Goal: Information Seeking & Learning: Learn about a topic

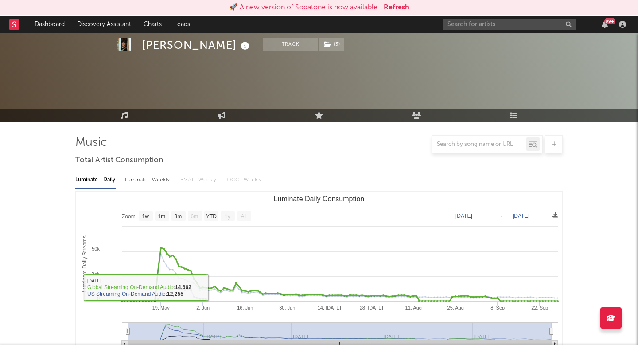
select select "1w"
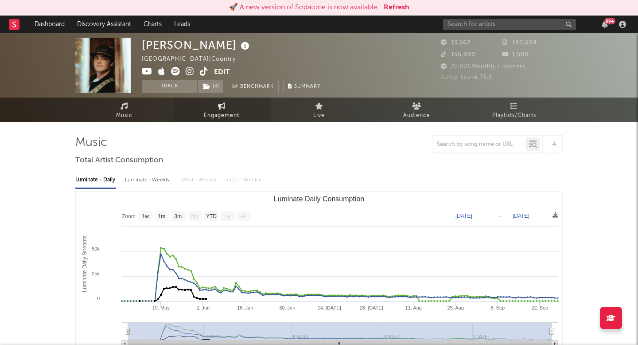
click at [224, 104] on icon at bounding box center [222, 105] width 8 height 7
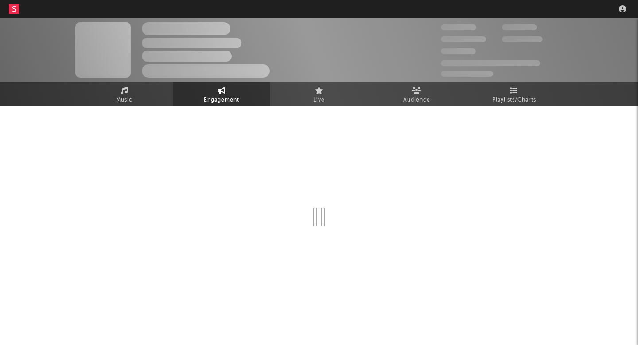
select select "1w"
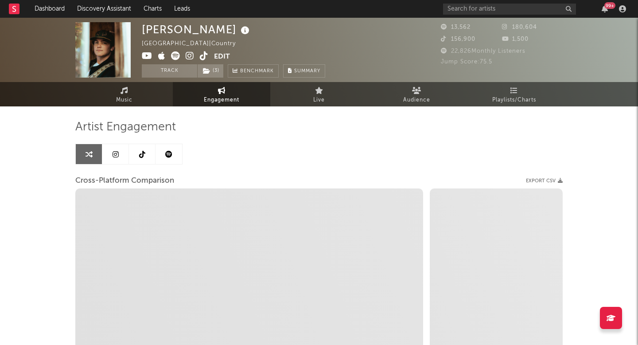
select select "1m"
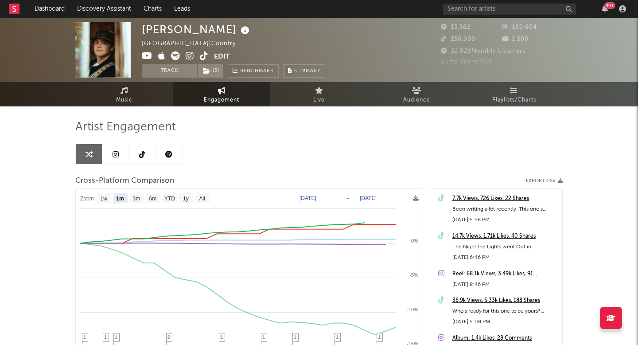
select select "1m"
click at [136, 151] on link at bounding box center [142, 154] width 27 height 20
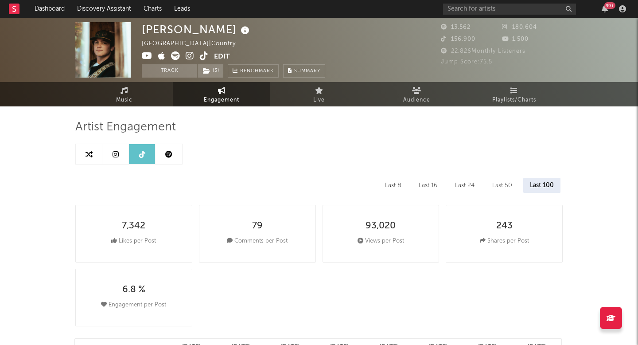
select select "6m"
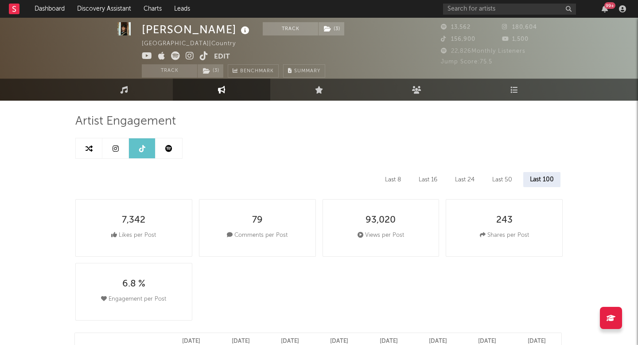
click at [397, 180] on div "Last 8" at bounding box center [392, 179] width 29 height 15
click at [430, 178] on div "Last 16" at bounding box center [429, 179] width 32 height 15
click at [392, 172] on div "Last 8" at bounding box center [392, 179] width 29 height 15
click at [113, 153] on link at bounding box center [115, 148] width 27 height 20
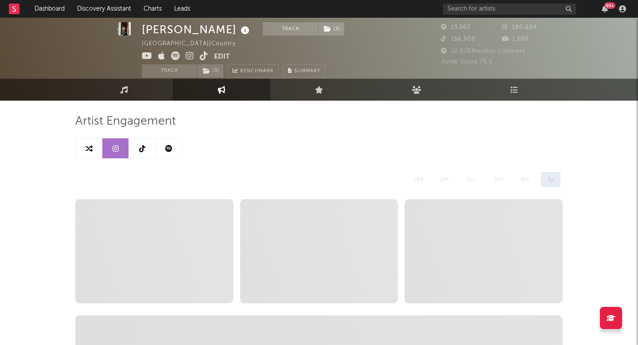
select select "6m"
click at [88, 151] on icon at bounding box center [88, 148] width 7 height 7
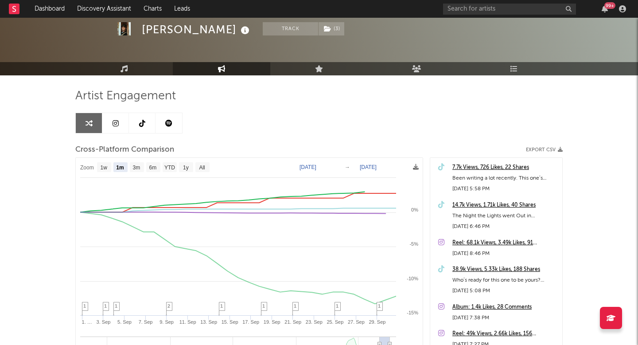
scroll to position [35, 0]
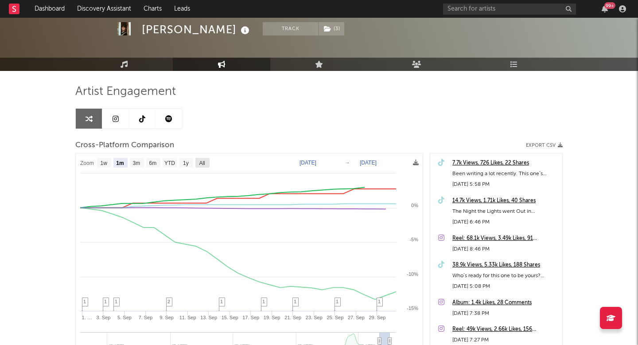
click at [195, 161] on rect at bounding box center [202, 163] width 14 height 10
select select "All"
type input "2023-04-30"
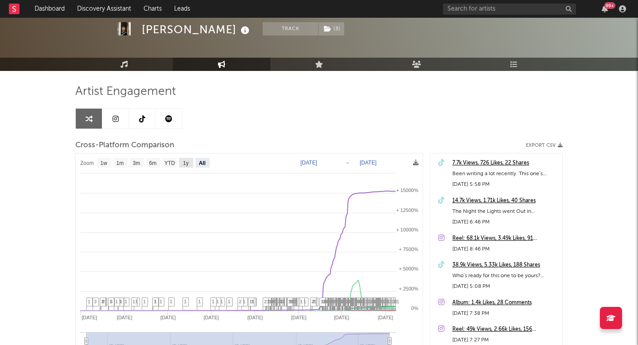
click at [188, 162] on text "1y" at bounding box center [186, 163] width 6 height 6
select select "1y"
type input "2024-09-30"
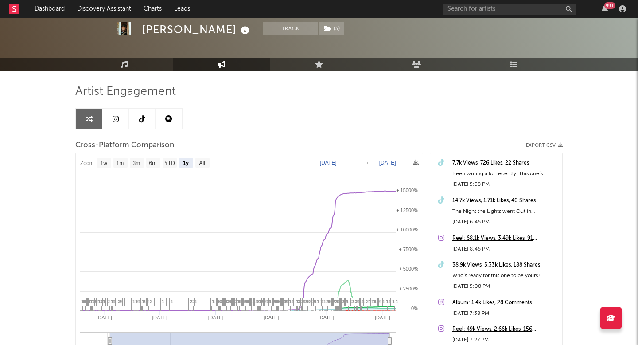
select select "1y"
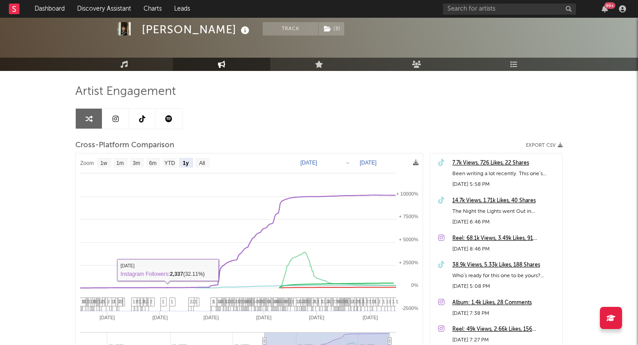
click at [172, 113] on link at bounding box center [168, 118] width 27 height 20
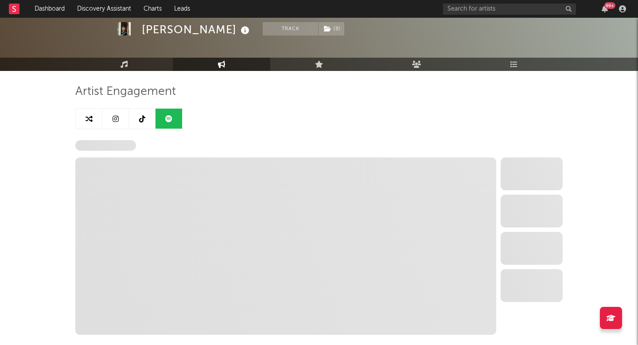
select select "1w"
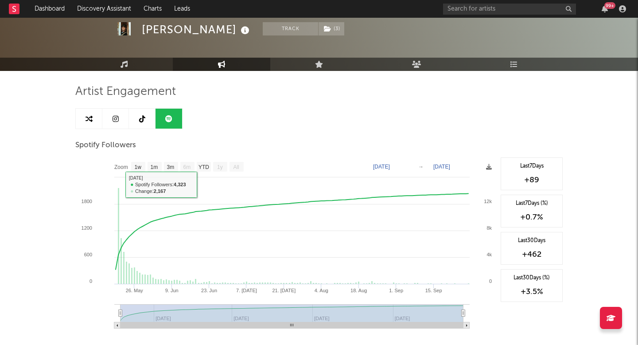
click at [148, 123] on link at bounding box center [142, 118] width 27 height 20
select select "6m"
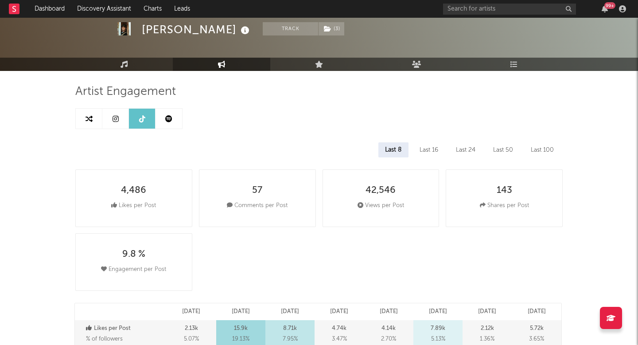
click at [121, 117] on link at bounding box center [115, 118] width 27 height 20
select select "6m"
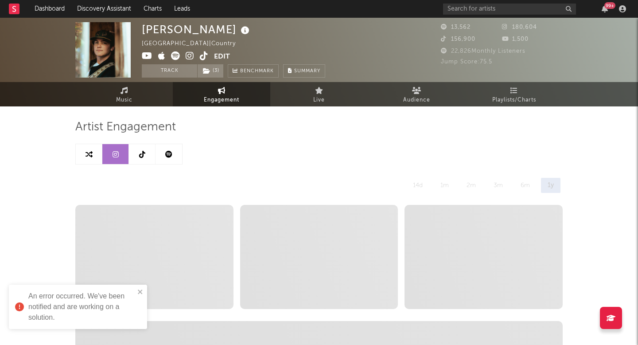
click at [188, 53] on icon at bounding box center [190, 55] width 8 height 9
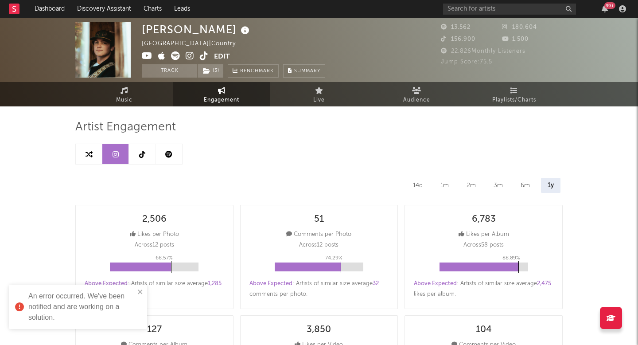
click at [203, 58] on icon at bounding box center [204, 55] width 8 height 9
click at [492, 21] on div "Slater Nalley United States | Country Edit Track ( 3 ) Benchmark Summary 13,562…" at bounding box center [319, 50] width 638 height 64
click at [491, 11] on input "text" at bounding box center [509, 9] width 133 height 11
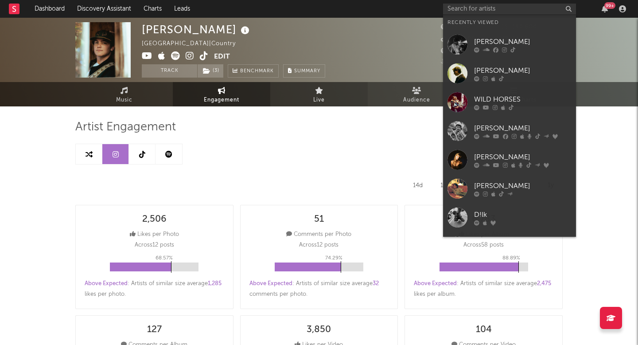
click at [354, 93] on link "Live" at bounding box center [318, 94] width 97 height 24
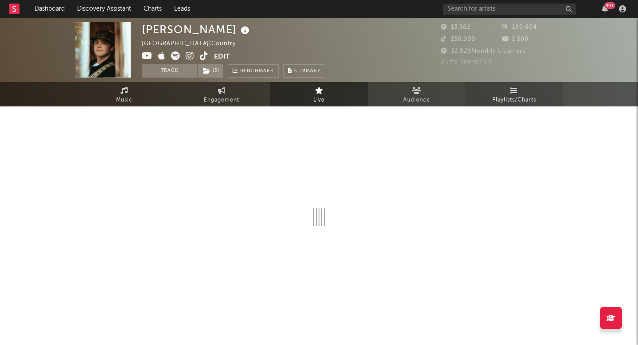
click at [527, 96] on span "Playlists/Charts" at bounding box center [514, 100] width 44 height 11
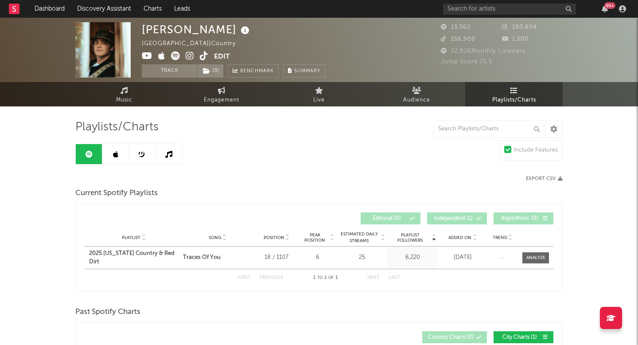
click at [138, 155] on link at bounding box center [142, 154] width 27 height 20
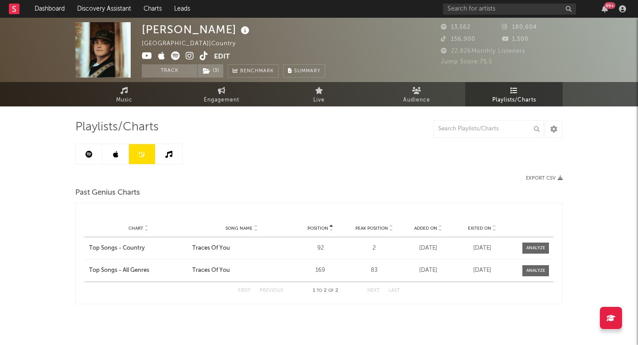
click at [123, 153] on link at bounding box center [115, 154] width 27 height 20
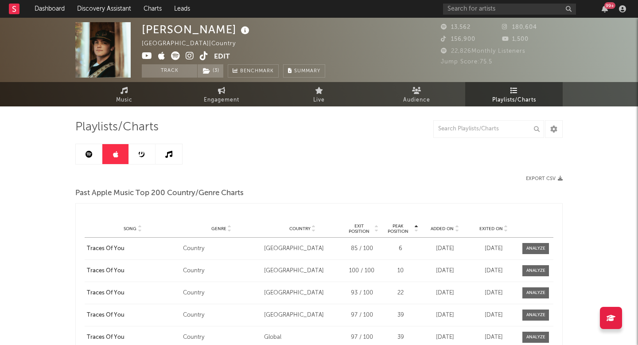
click at [174, 152] on link at bounding box center [168, 154] width 27 height 20
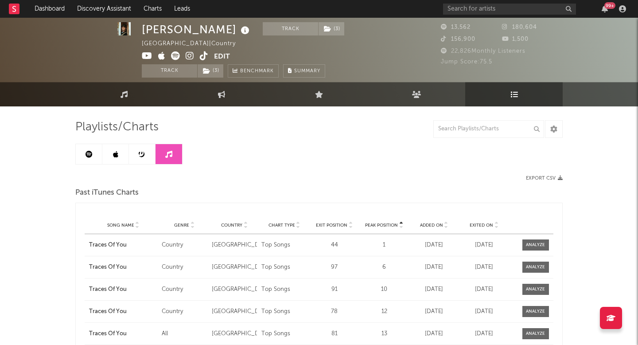
scroll to position [4, 0]
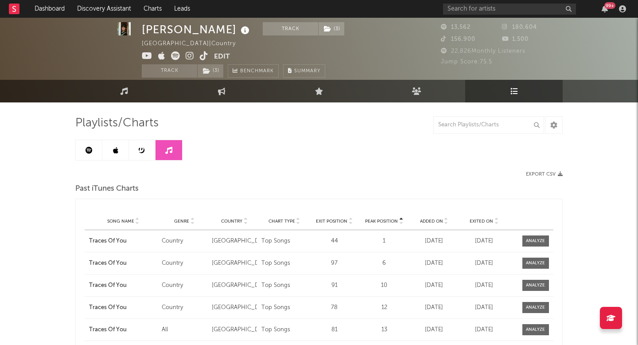
click at [137, 154] on link at bounding box center [142, 150] width 27 height 20
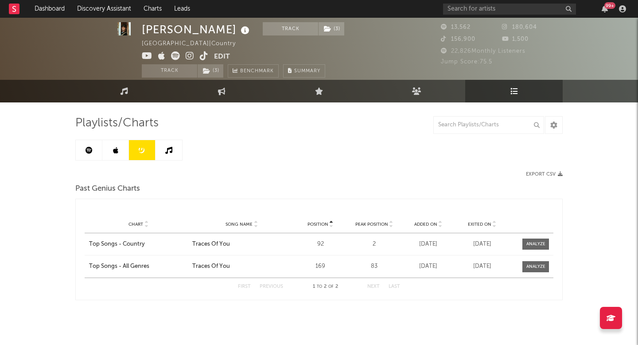
click at [116, 147] on icon at bounding box center [115, 150] width 5 height 7
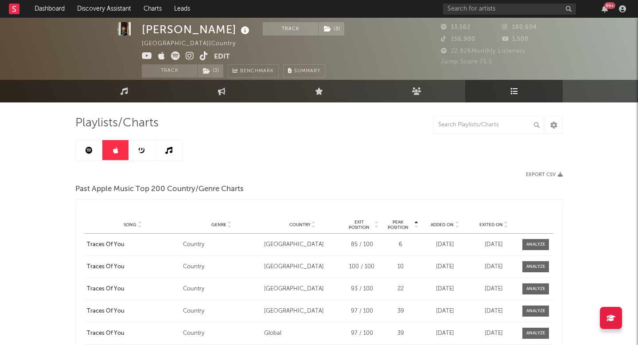
click at [179, 147] on link at bounding box center [168, 150] width 27 height 20
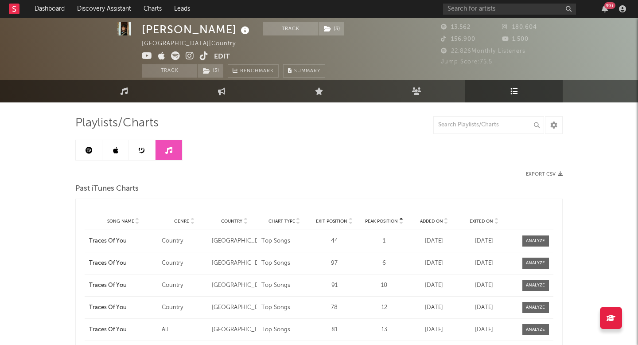
click at [79, 152] on link at bounding box center [89, 150] width 27 height 20
